Goal: Check status: Check status

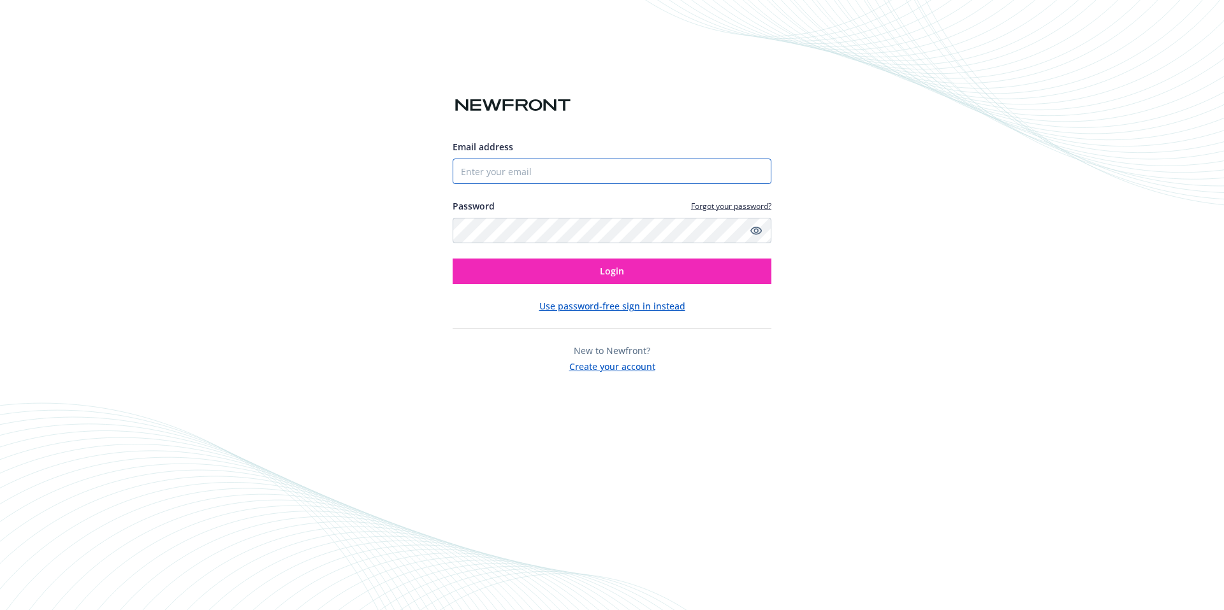
type input "[EMAIL_ADDRESS][DOMAIN_NAME]"
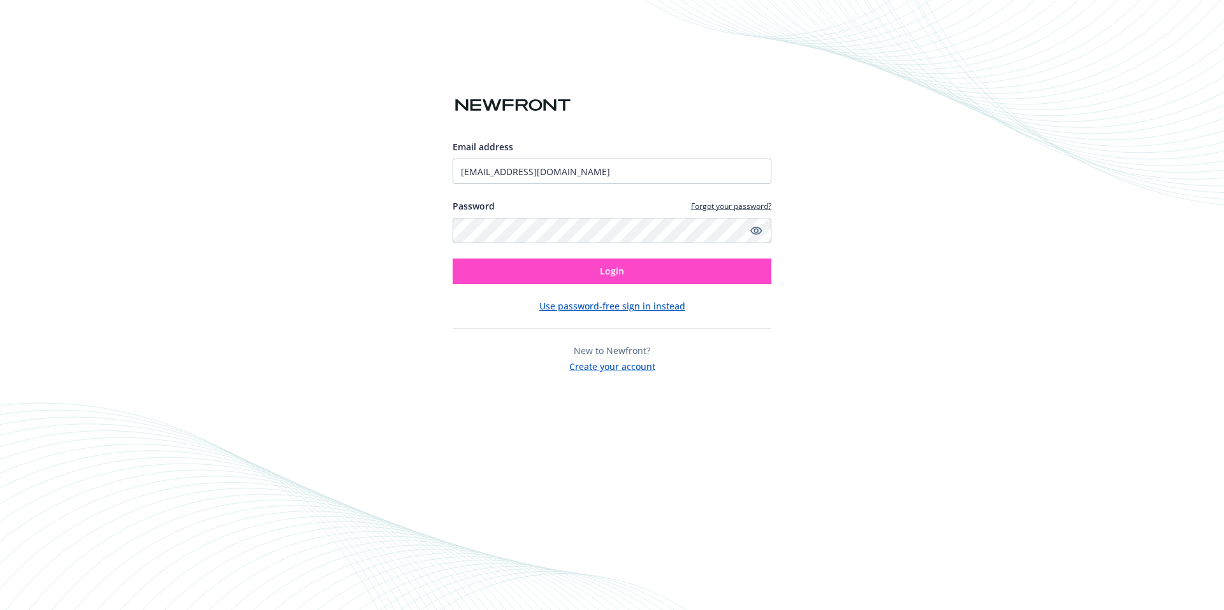
click at [595, 258] on div "Email address [EMAIL_ADDRESS][DOMAIN_NAME] Password Forgot your password? Login" at bounding box center [611, 212] width 319 height 144
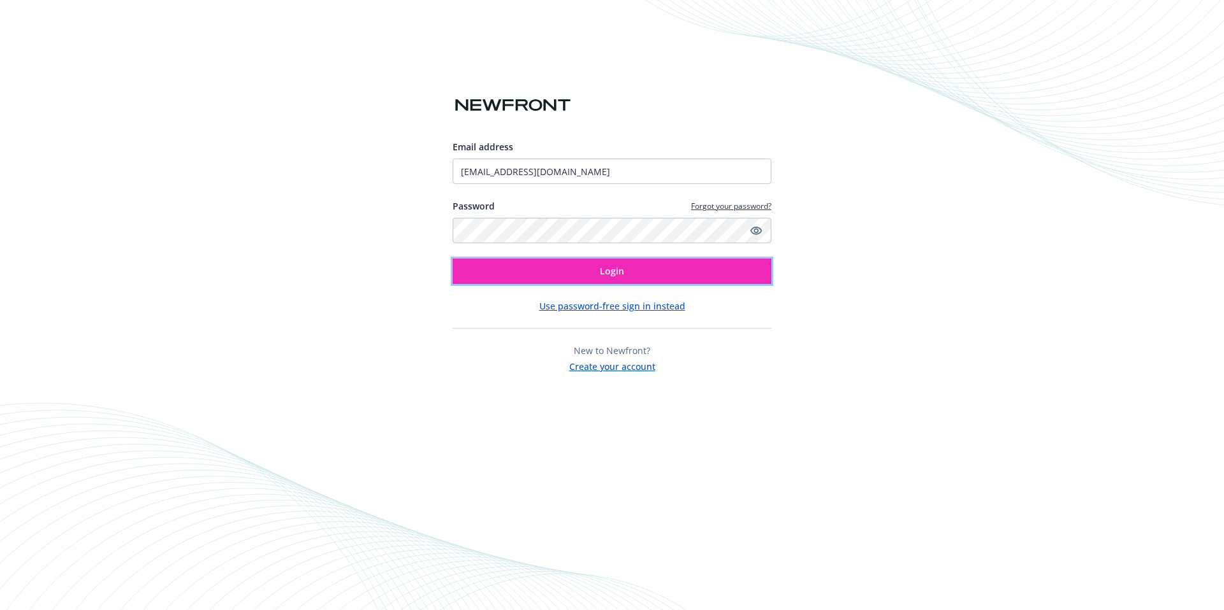
drag, startPoint x: 594, startPoint y: 262, endPoint x: 616, endPoint y: 247, distance: 26.2
click at [600, 261] on button "Login" at bounding box center [611, 271] width 319 height 25
